Goal: Information Seeking & Learning: Learn about a topic

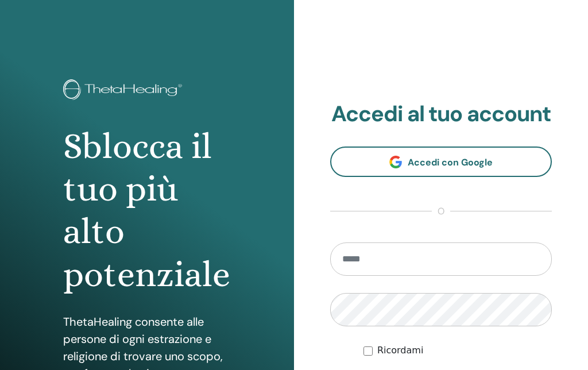
click at [496, 262] on input "email" at bounding box center [441, 258] width 222 height 33
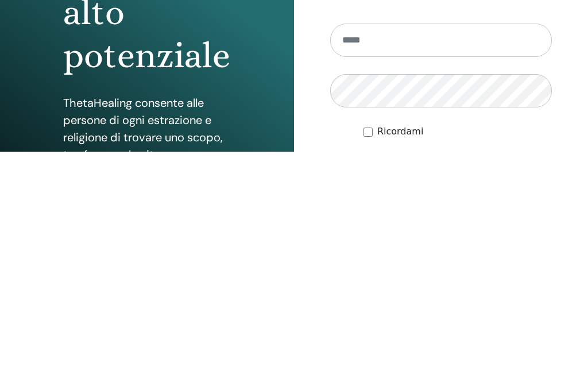
scroll to position [218, 0]
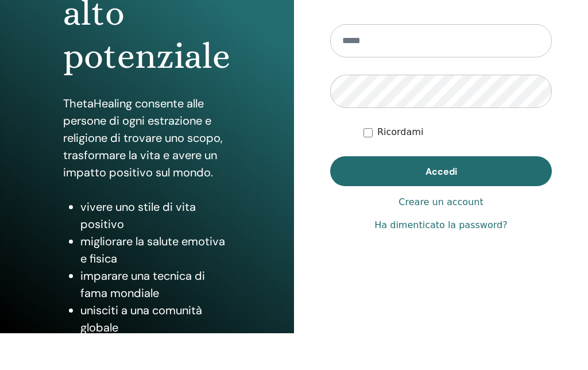
type input "**********"
click at [441, 184] on button "Accedi" at bounding box center [441, 171] width 222 height 30
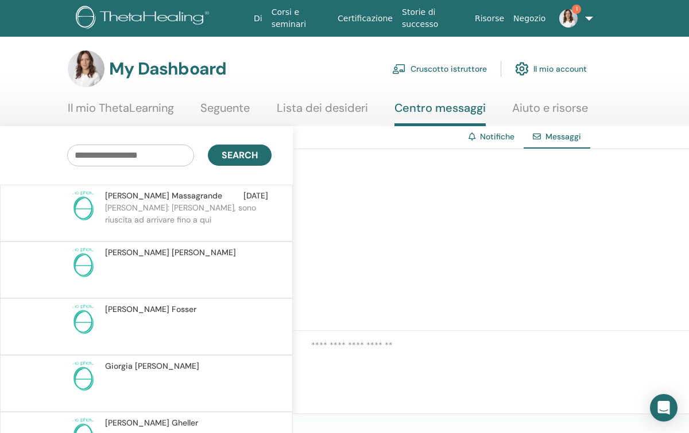
click at [574, 20] on img at bounding box center [568, 18] width 18 height 18
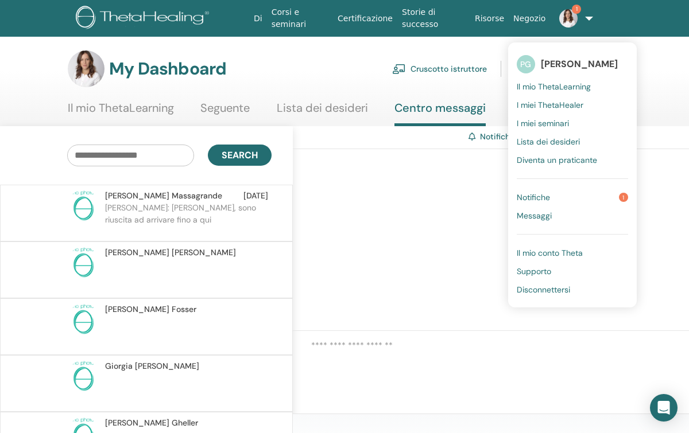
click at [569, 196] on link "Notifiche 1" at bounding box center [572, 197] width 111 height 18
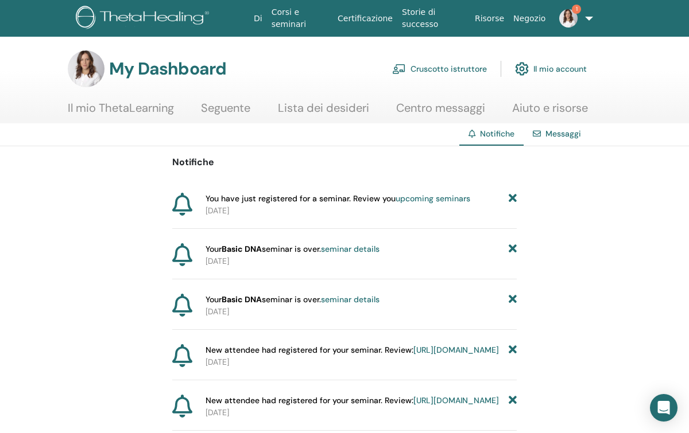
click at [429, 202] on link "upcoming seminars" at bounding box center [432, 198] width 75 height 10
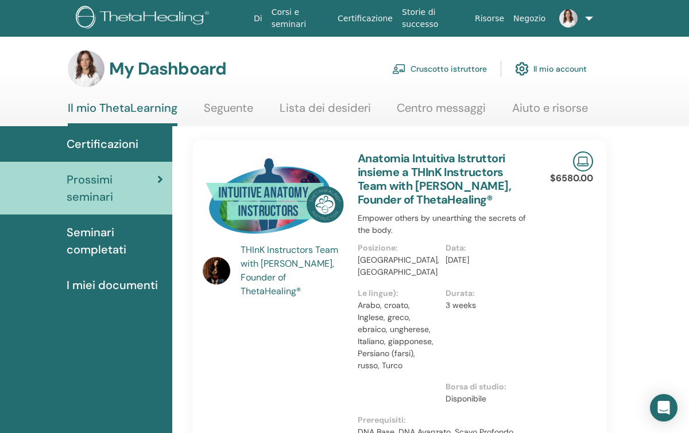
click at [83, 243] on span "Seminari completati" at bounding box center [115, 241] width 96 height 34
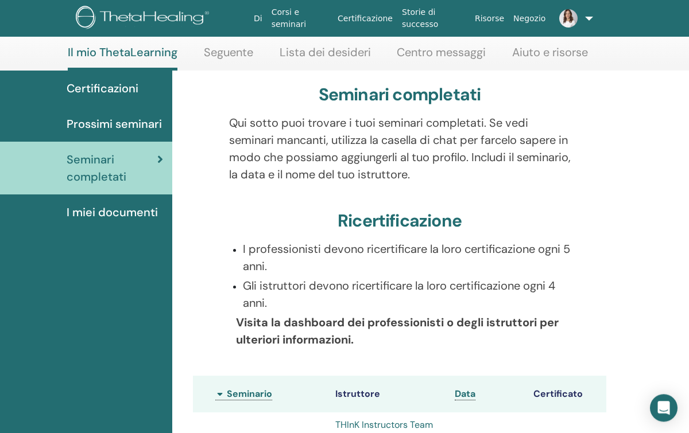
scroll to position [55, 0]
click at [142, 118] on span "Prossimi seminari" at bounding box center [114, 125] width 95 height 17
click at [145, 131] on span "Prossimi seminari" at bounding box center [114, 125] width 95 height 17
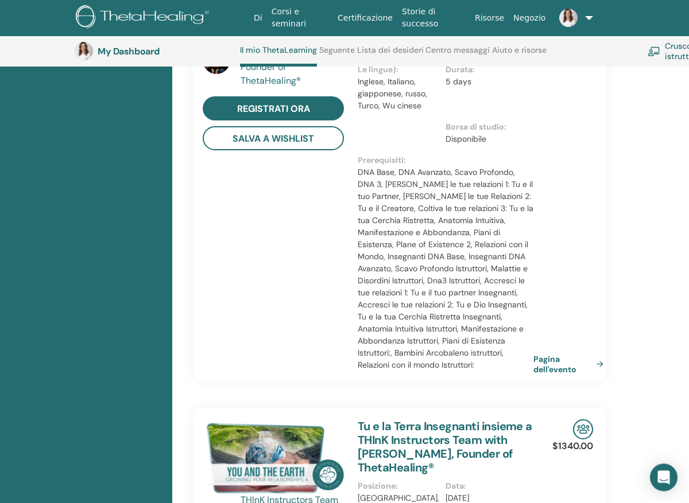
scroll to position [705, 0]
